Goal: Transaction & Acquisition: Purchase product/service

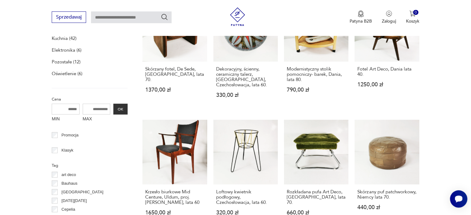
scroll to position [251, 0]
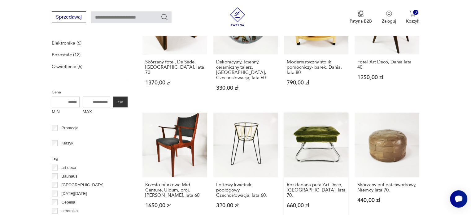
click at [319, 139] on link "Rozkładana pufa Art Deco, [GEOGRAPHIC_DATA], lata 70. 660,00 zł" at bounding box center [316, 166] width 64 height 107
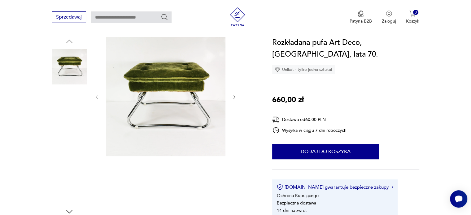
scroll to position [62, 0]
